Goal: Book appointment/travel/reservation

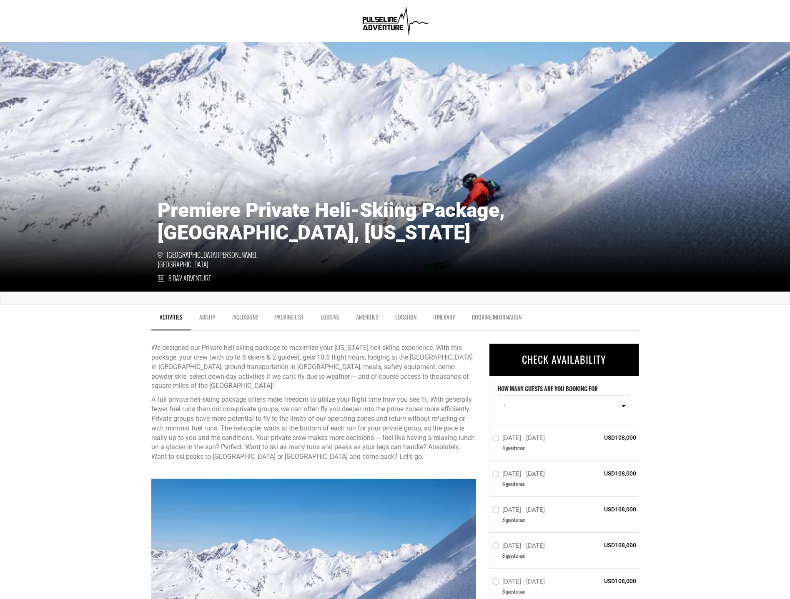
scroll to position [42, 0]
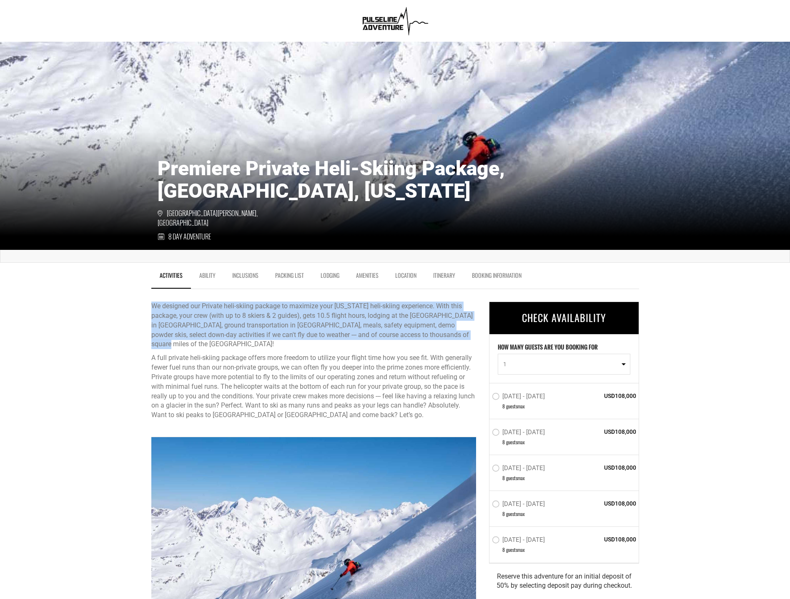
drag, startPoint x: 233, startPoint y: 318, endPoint x: 384, endPoint y: 340, distance: 153.0
click at [188, 340] on p "We designed our Private heli-skiing package to maximize your [US_STATE] heli-sk…" at bounding box center [313, 326] width 325 height 48
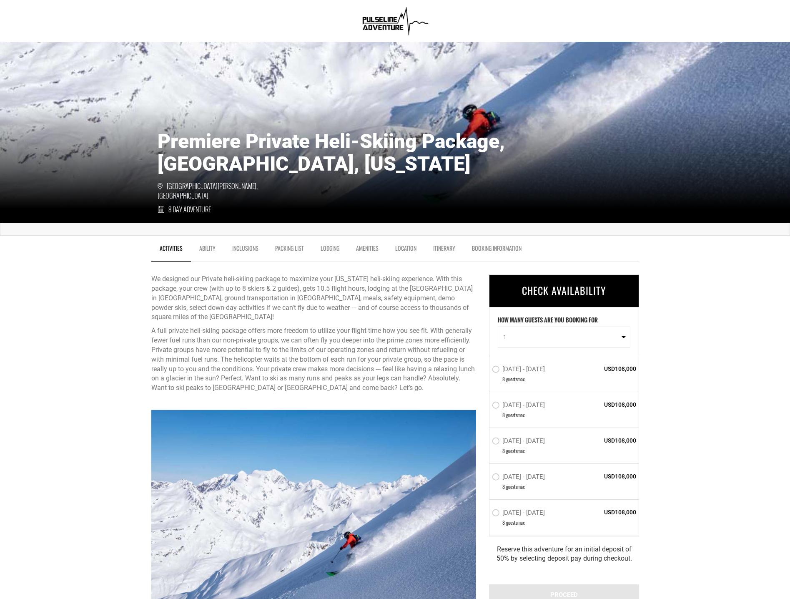
scroll to position [83, 0]
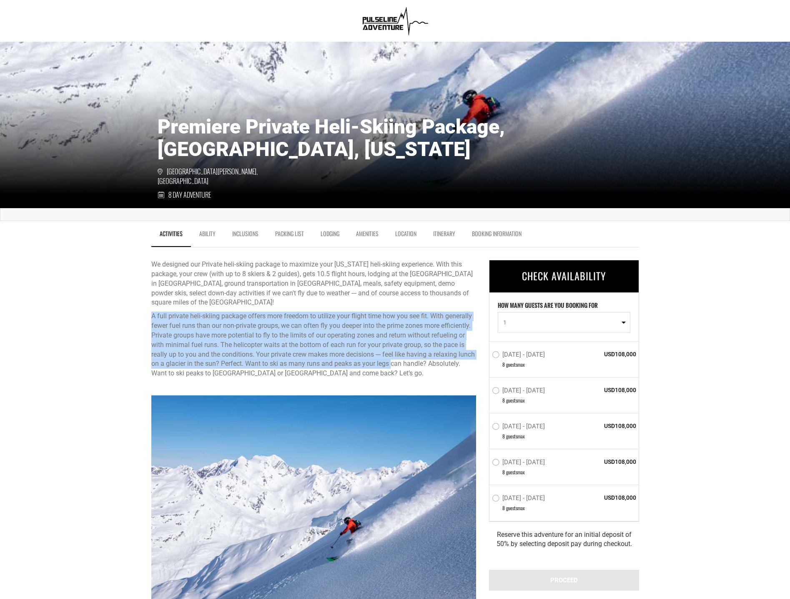
drag, startPoint x: 153, startPoint y: 318, endPoint x: 393, endPoint y: 367, distance: 244.7
click at [393, 367] on p "A full private heli-skiing package offers more freedom to utilize your flight t…" at bounding box center [313, 345] width 325 height 67
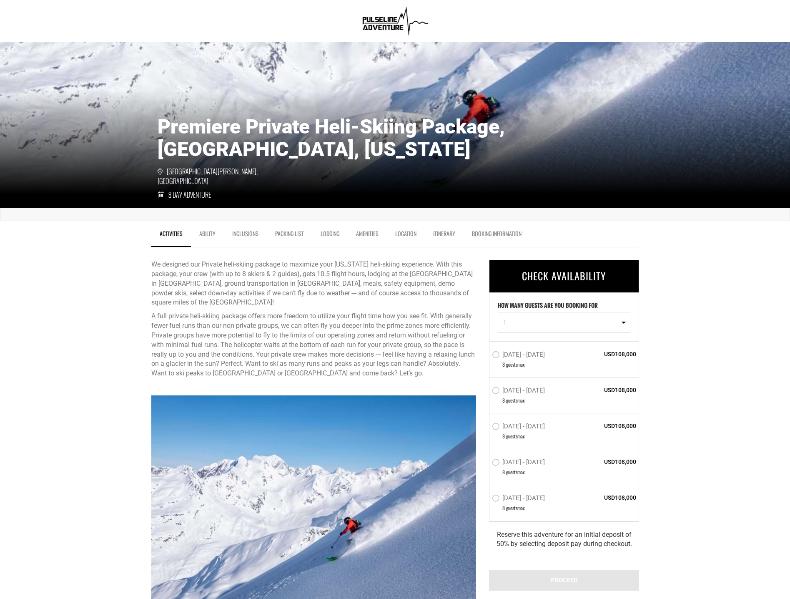
drag, startPoint x: 393, startPoint y: 367, endPoint x: 347, endPoint y: 368, distance: 46.3
click at [347, 373] on p "A full private heli-skiing package offers more freedom to utilize your flight t…" at bounding box center [313, 345] width 325 height 67
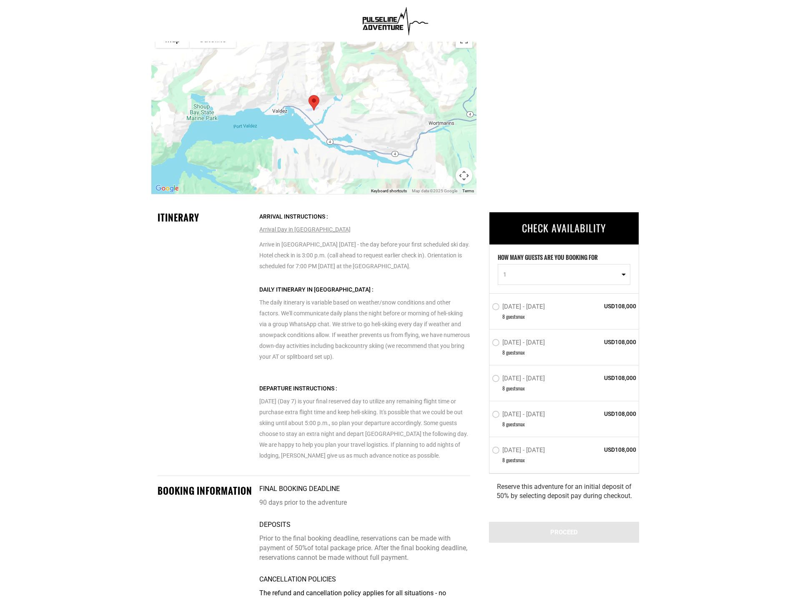
scroll to position [1626, 0]
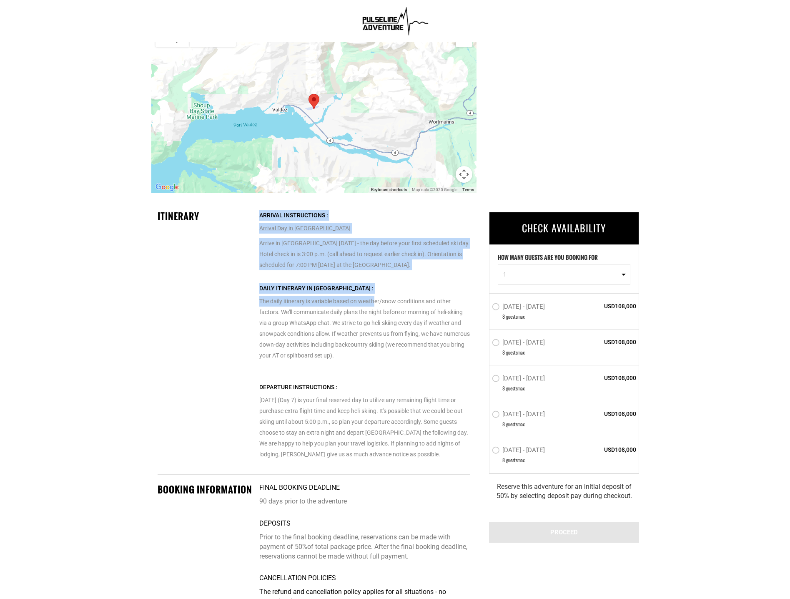
drag, startPoint x: 256, startPoint y: 303, endPoint x: 379, endPoint y: 301, distance: 122.2
click at [379, 301] on div "Itinerary Arrival Instructions : Arrival Day in [GEOGRAPHIC_DATA] Arrive in [GE…" at bounding box center [313, 342] width 325 height 265
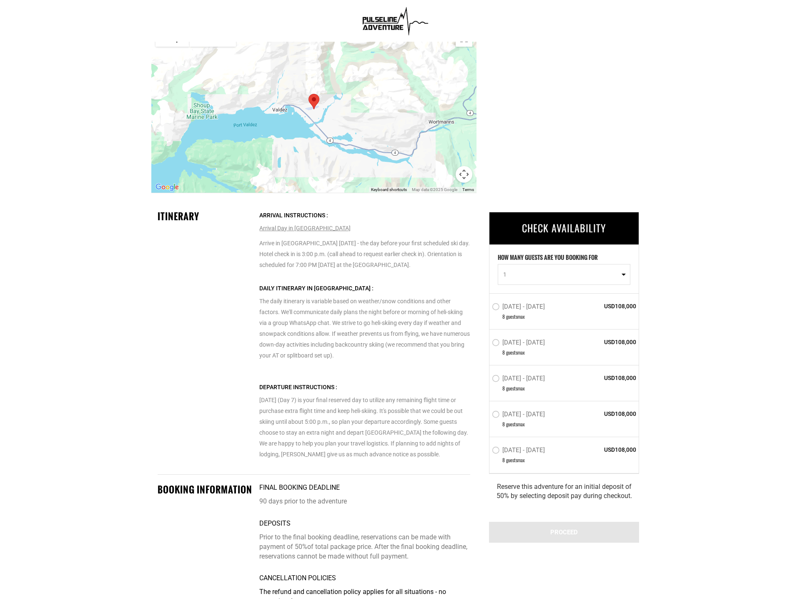
drag, startPoint x: 379, startPoint y: 301, endPoint x: 260, endPoint y: 324, distance: 120.6
click at [304, 337] on p "The daily itinerary is variable based on weather/snow conditions and other fact…" at bounding box center [364, 322] width 211 height 78
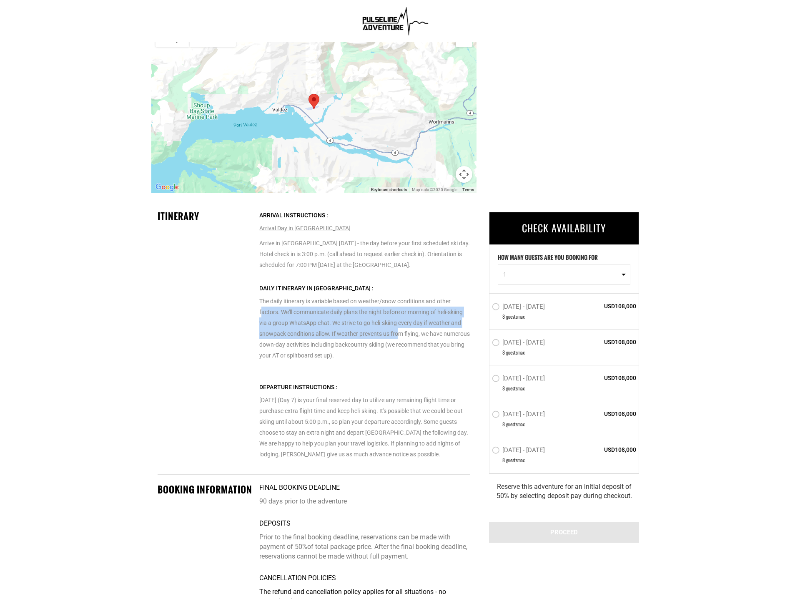
drag, startPoint x: 263, startPoint y: 307, endPoint x: 400, endPoint y: 337, distance: 140.0
click at [400, 337] on p "The daily itinerary is variable based on weather/snow conditions and other fact…" at bounding box center [364, 322] width 211 height 78
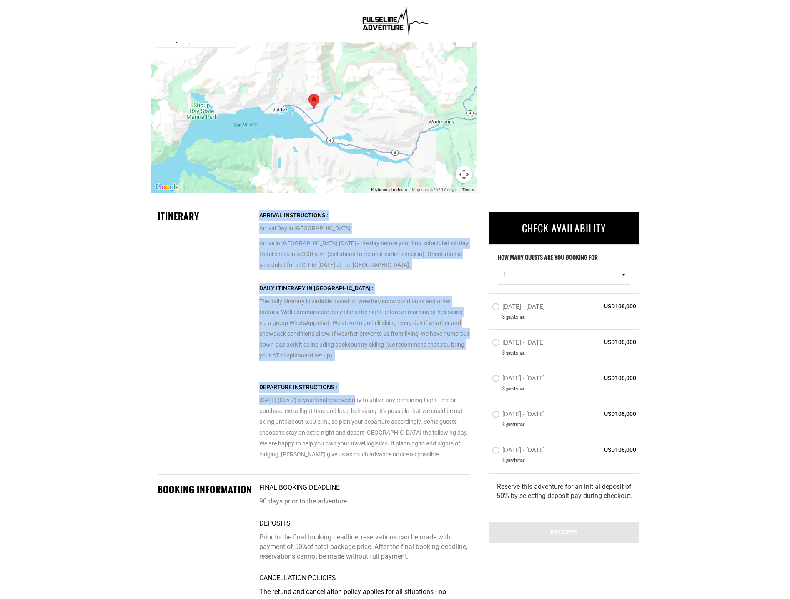
drag, startPoint x: 311, startPoint y: 400, endPoint x: 360, endPoint y: 402, distance: 48.8
click at [360, 402] on div "Itinerary Arrival Instructions : Arrival Day in [GEOGRAPHIC_DATA] Arrive in [GE…" at bounding box center [313, 342] width 325 height 265
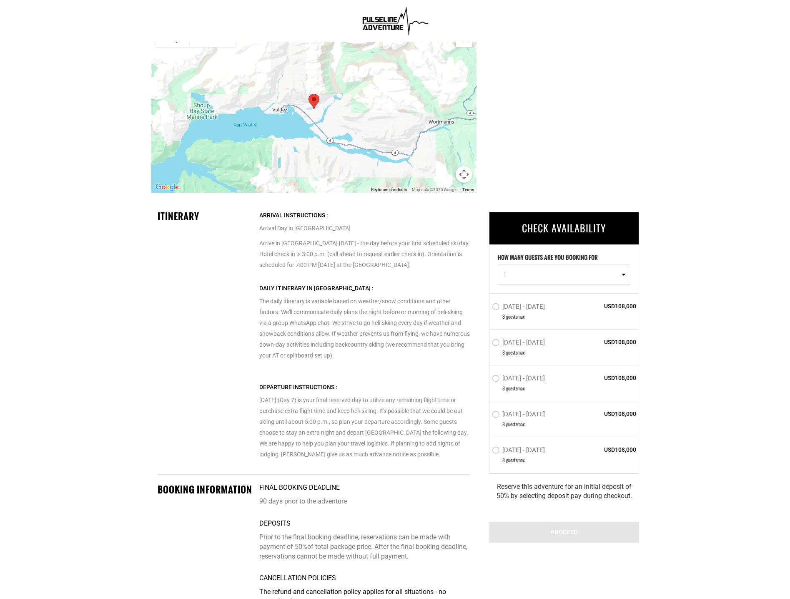
drag, startPoint x: 360, startPoint y: 402, endPoint x: 389, endPoint y: 422, distance: 35.7
click at [388, 422] on p "[DATE] (Day 7) is your final reserved day to utilize any remaining flight time …" at bounding box center [364, 421] width 211 height 78
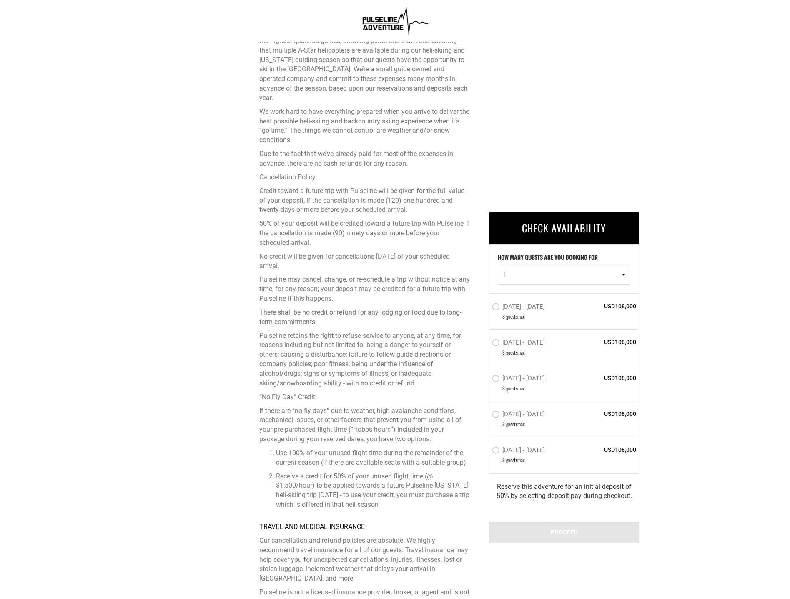
scroll to position [2125, 0]
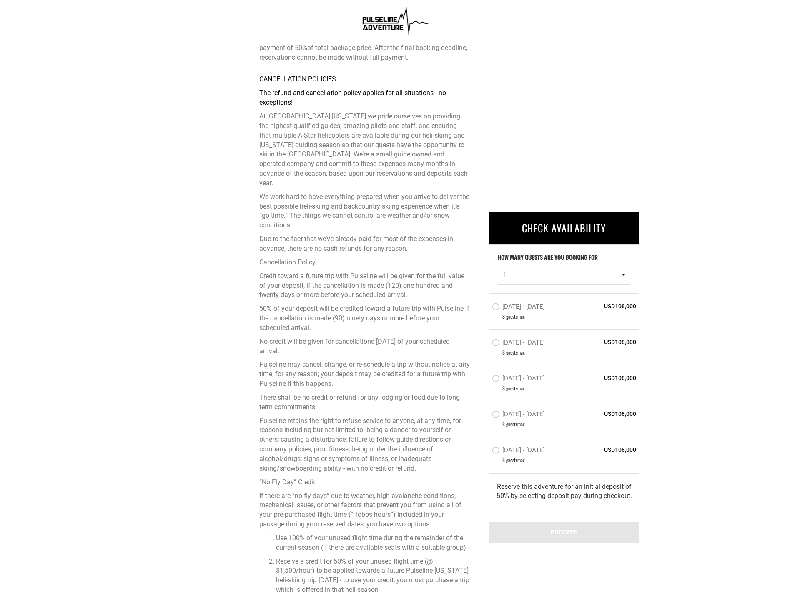
drag, startPoint x: 257, startPoint y: 295, endPoint x: 347, endPoint y: 316, distance: 92.5
click at [347, 316] on div "BOOKING INFORMATION Final booking deadline 90 days prior to the adventure Depos…" at bounding box center [313, 389] width 325 height 810
drag, startPoint x: 347, startPoint y: 316, endPoint x: 306, endPoint y: 323, distance: 42.4
click at [310, 323] on p "The refund and cancellation policy applies for all situations - no exceptions! …" at bounding box center [364, 341] width 211 height 506
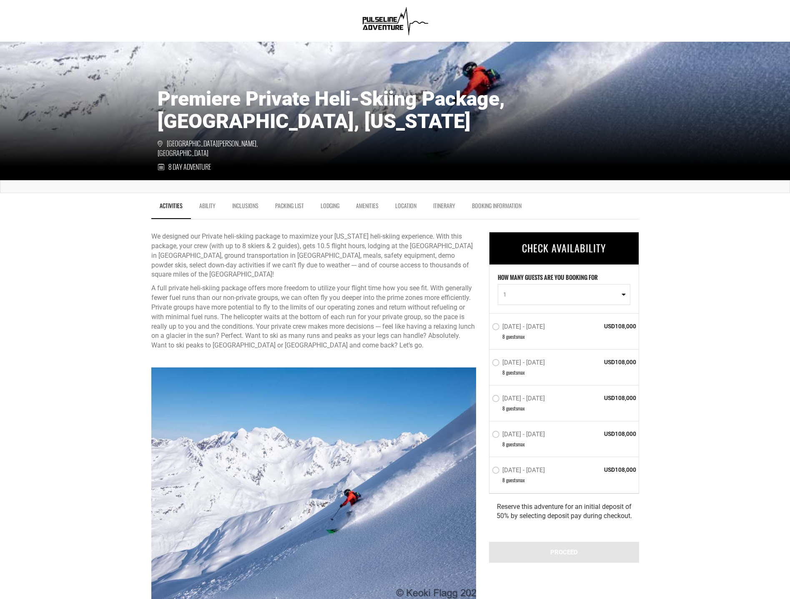
scroll to position [123, 0]
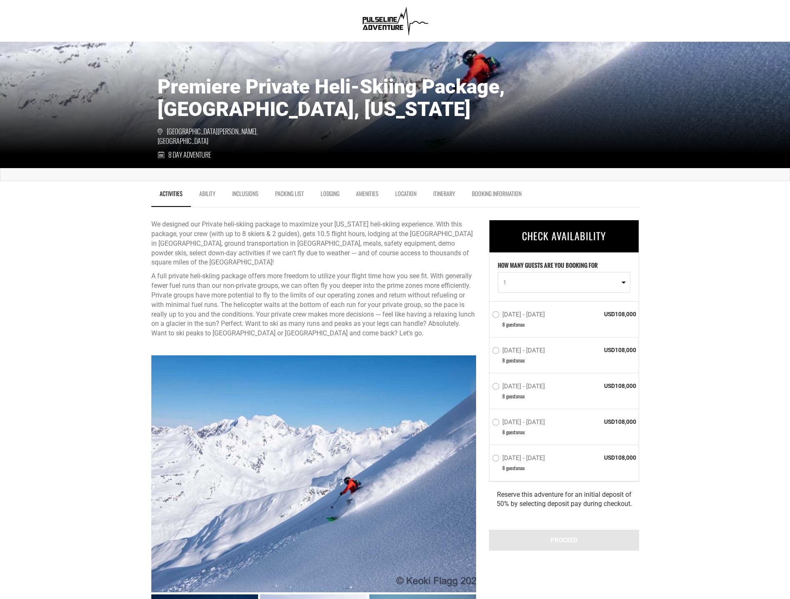
click at [455, 194] on link "Itinerary" at bounding box center [444, 195] width 39 height 21
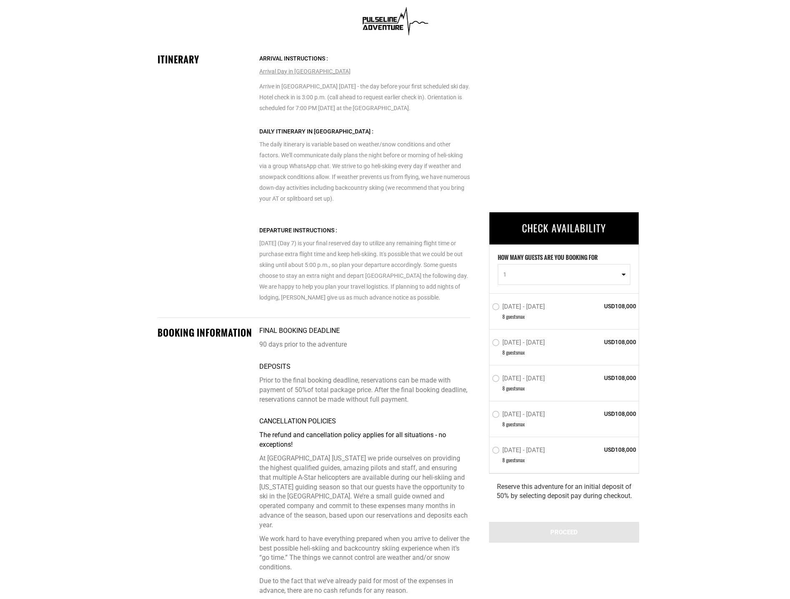
scroll to position [1794, 0]
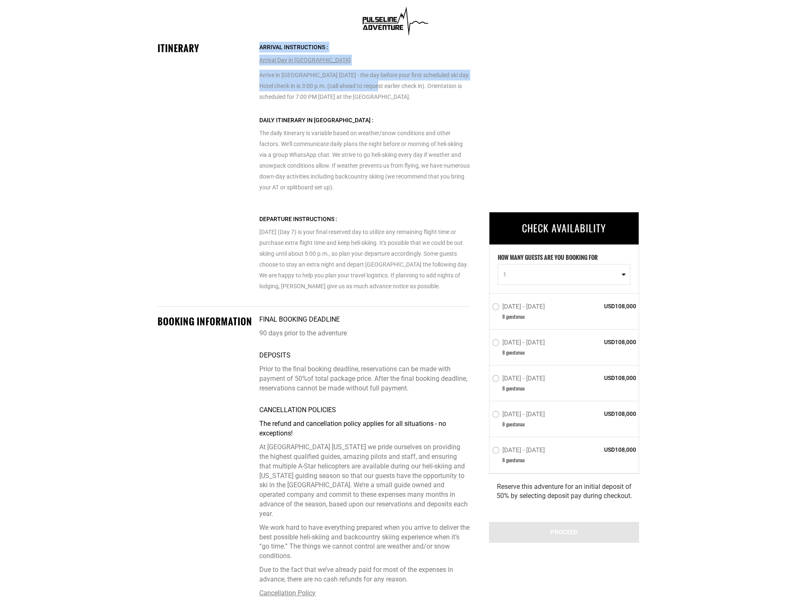
drag, startPoint x: 269, startPoint y: 78, endPoint x: 383, endPoint y: 82, distance: 113.9
click at [383, 82] on div "Itinerary Arrival Instructions : Arrival Day in [GEOGRAPHIC_DATA] Arrive in [GE…" at bounding box center [313, 174] width 325 height 265
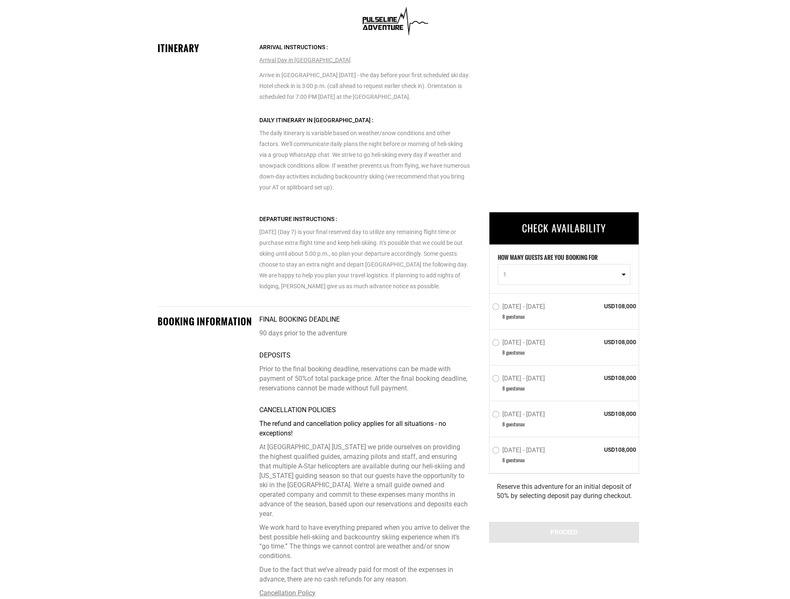
drag, startPoint x: 383, startPoint y: 82, endPoint x: 376, endPoint y: 108, distance: 27.3
click at [376, 108] on div "Arrival Instructions : Arrival Day in [GEOGRAPHIC_DATA] Arrive in [GEOGRAPHIC_D…" at bounding box center [367, 174] width 217 height 265
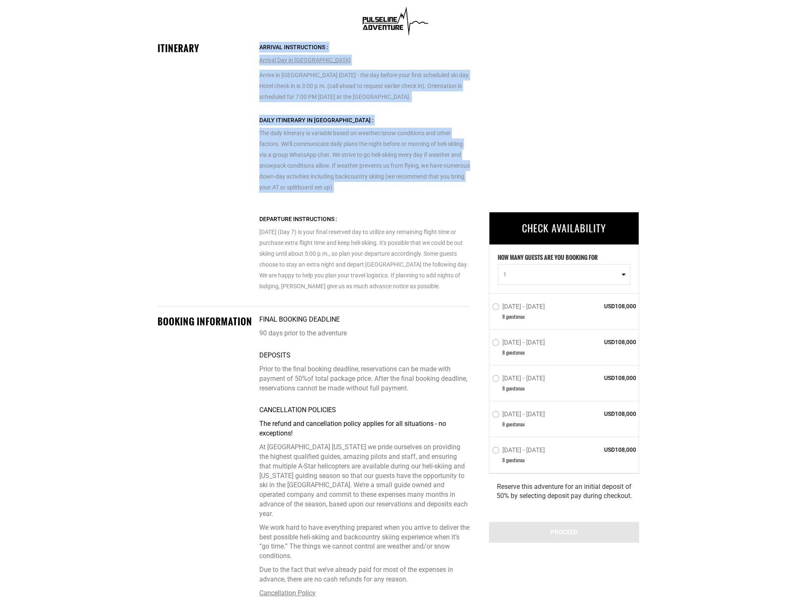
drag, startPoint x: 355, startPoint y: 140, endPoint x: 405, endPoint y: 185, distance: 67.0
click at [405, 185] on div "Itinerary Arrival Instructions : Arrival Day in [GEOGRAPHIC_DATA] Arrive in [GE…" at bounding box center [313, 174] width 325 height 265
drag, startPoint x: 405, startPoint y: 185, endPoint x: 379, endPoint y: 192, distance: 25.9
click at [357, 188] on p "The daily itinerary is variable based on weather/snow conditions and other fact…" at bounding box center [364, 154] width 211 height 78
click at [387, 191] on p "The daily itinerary is variable based on weather/snow conditions and other fact…" at bounding box center [364, 154] width 211 height 78
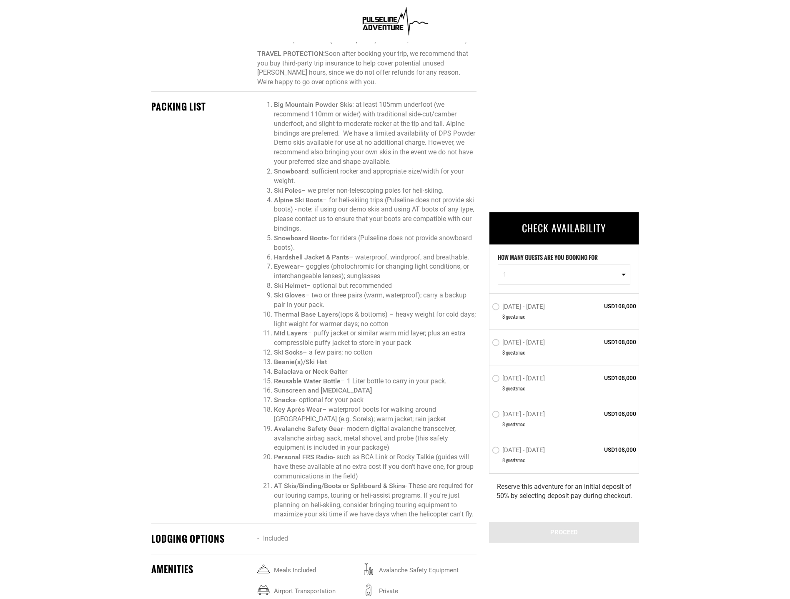
scroll to position [960, 0]
click at [623, 275] on button "1" at bounding box center [564, 274] width 133 height 21
click at [622, 273] on button "1" at bounding box center [564, 274] width 133 height 21
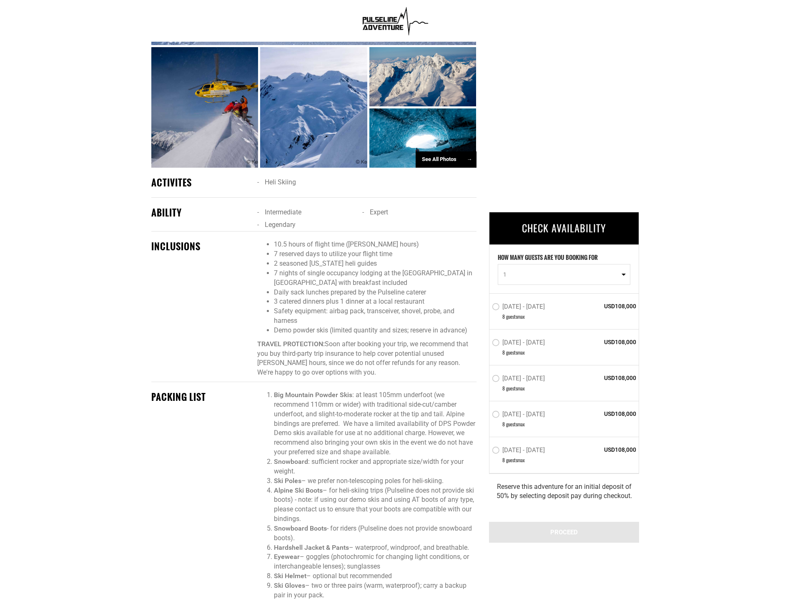
scroll to position [709, 0]
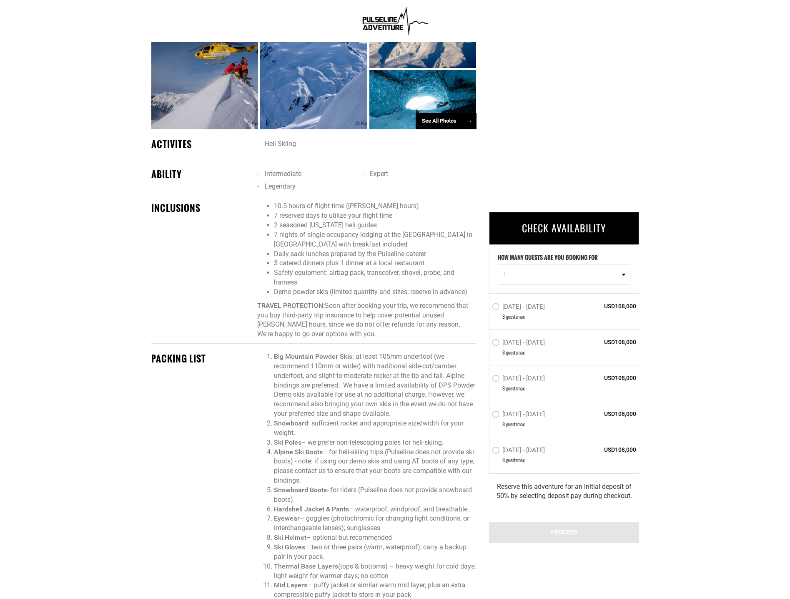
click at [609, 273] on span "1" at bounding box center [561, 274] width 116 height 8
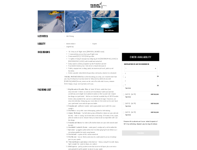
scroll to position [58, 0]
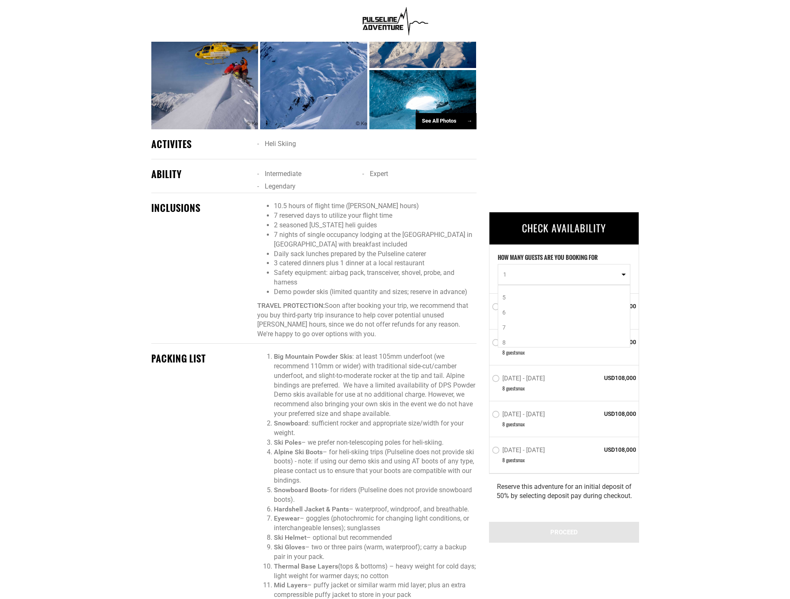
click at [540, 343] on link "8" at bounding box center [564, 342] width 132 height 15
select select "8"
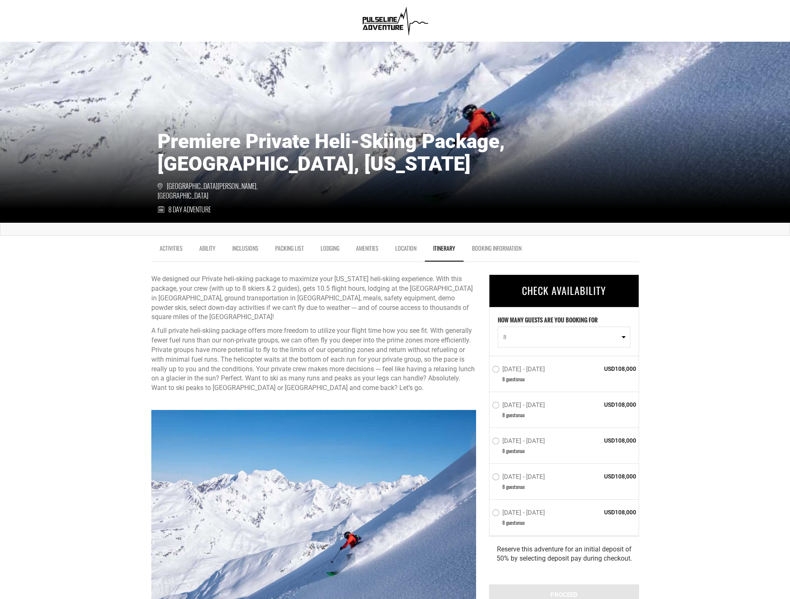
scroll to position [83, 0]
